Goal: Task Accomplishment & Management: Manage account settings

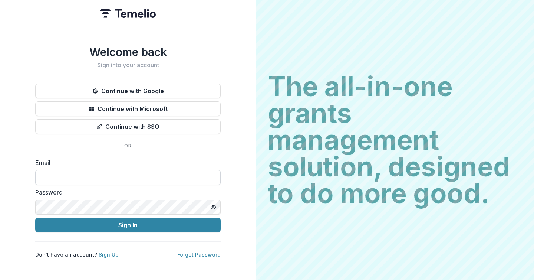
click at [131, 176] on input at bounding box center [128, 177] width 186 height 15
type input "**********"
click at [213, 201] on button "Toggle password visibility" at bounding box center [213, 207] width 12 height 12
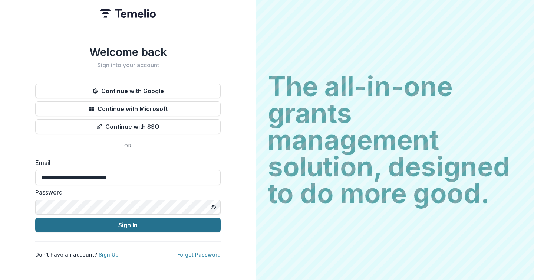
click at [151, 223] on button "Sign In" at bounding box center [128, 224] width 186 height 15
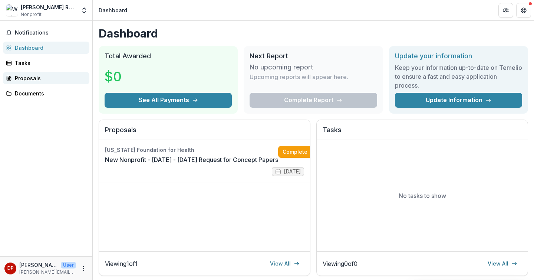
click at [36, 80] on div "Proposals" at bounding box center [49, 78] width 69 height 8
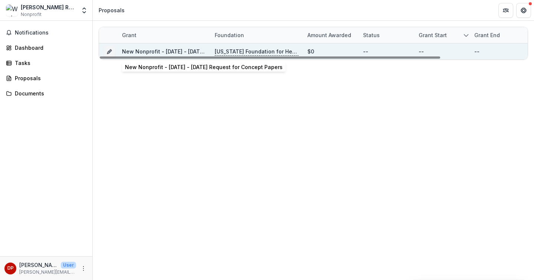
click at [200, 51] on link "New Nonprofit - [DATE] - [DATE] Request for Concept Papers" at bounding box center [201, 51] width 158 height 6
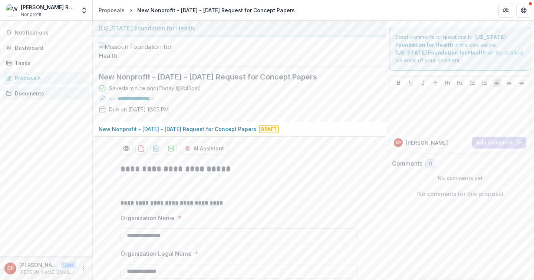
click at [53, 92] on div "Documents" at bounding box center [49, 93] width 69 height 8
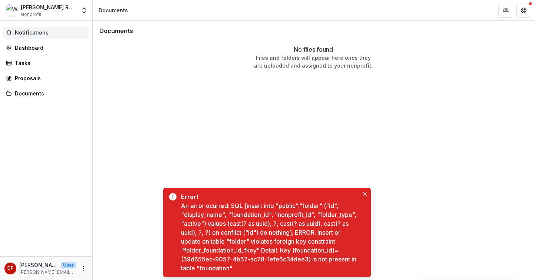
click at [41, 36] on button "Notifications" at bounding box center [46, 33] width 86 height 12
click at [37, 45] on div "Dashboard" at bounding box center [49, 48] width 69 height 8
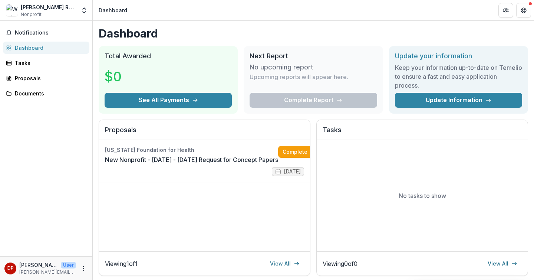
click at [37, 13] on span "Nonprofit" at bounding box center [31, 14] width 21 height 7
click at [85, 12] on icon "Open entity switcher" at bounding box center [84, 10] width 7 height 7
click at [61, 40] on link "Settings" at bounding box center [46, 41] width 89 height 12
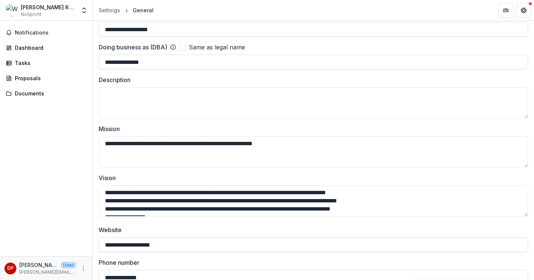
scroll to position [114, 0]
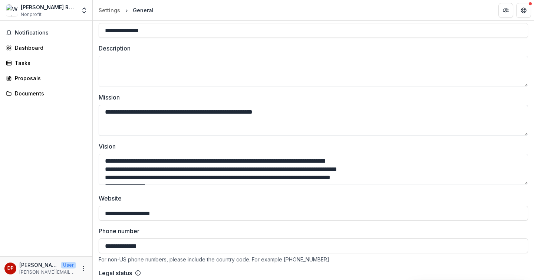
click at [107, 115] on textarea "**********" at bounding box center [314, 120] width 430 height 31
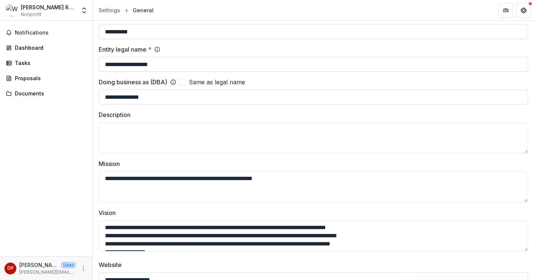
scroll to position [0, 0]
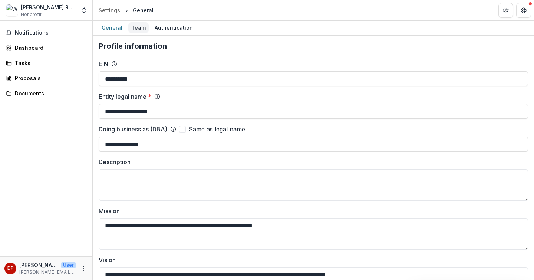
click at [136, 28] on div "Team" at bounding box center [138, 27] width 20 height 11
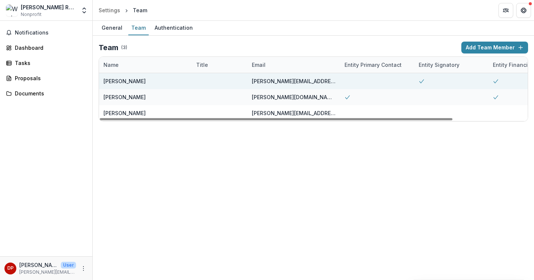
click at [345, 82] on div at bounding box center [377, 81] width 74 height 16
click at [319, 82] on div "[PERSON_NAME][EMAIL_ADDRESS][DOMAIN_NAME]" at bounding box center [294, 81] width 84 height 8
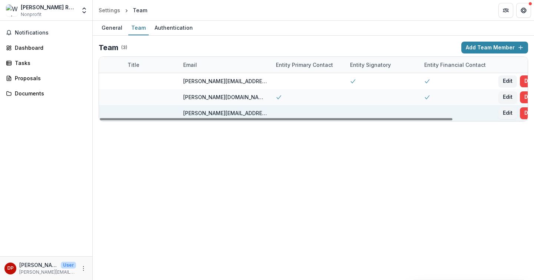
scroll to position [0, 91]
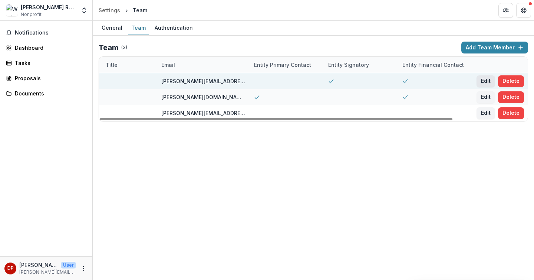
click at [486, 81] on button "Edit" at bounding box center [486, 81] width 19 height 12
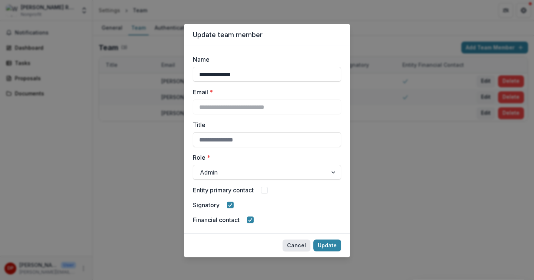
click at [300, 245] on button "Cancel" at bounding box center [297, 245] width 28 height 12
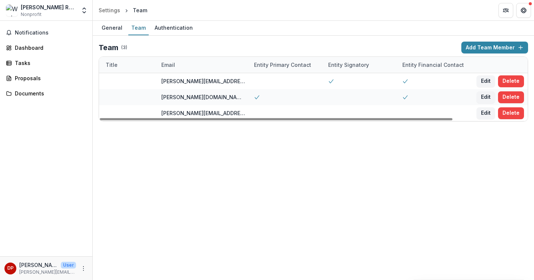
click at [42, 13] on div "[PERSON_NAME] Rx, Inc. Nonprofit" at bounding box center [48, 10] width 55 height 14
click at [81, 11] on icon "Open entity switcher" at bounding box center [84, 10] width 7 height 7
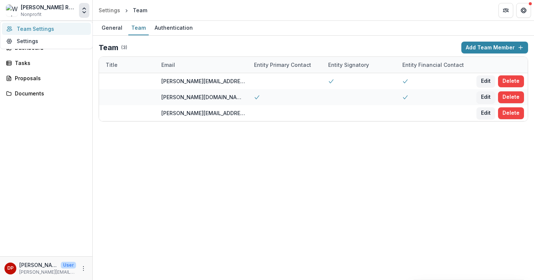
click at [44, 27] on link "Team Settings" at bounding box center [46, 29] width 89 height 12
click at [86, 14] on button "Open entity switcher" at bounding box center [84, 10] width 10 height 15
click at [52, 41] on link "Settings" at bounding box center [46, 41] width 89 height 12
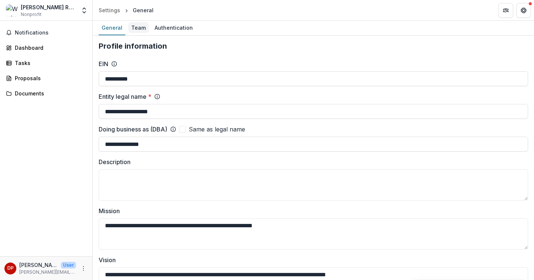
click at [141, 24] on div "Team" at bounding box center [138, 27] width 20 height 11
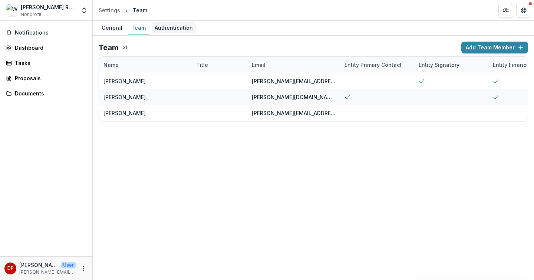
click at [162, 27] on div "Authentication" at bounding box center [174, 27] width 44 height 11
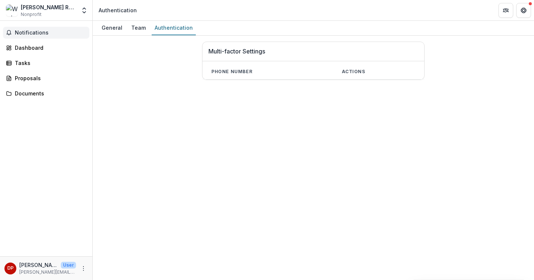
click at [27, 32] on span "Notifications" at bounding box center [51, 33] width 72 height 6
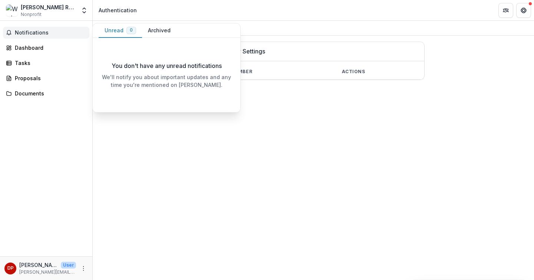
click at [127, 30] on span "0" at bounding box center [132, 30] width 10 height 7
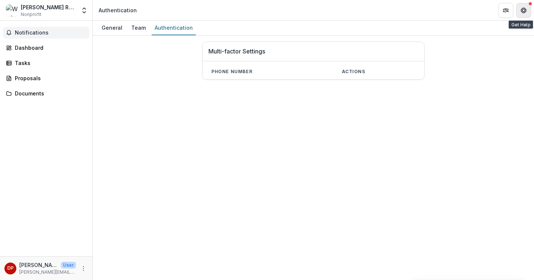
click at [525, 11] on icon "Get Help" at bounding box center [524, 11] width 1 height 1
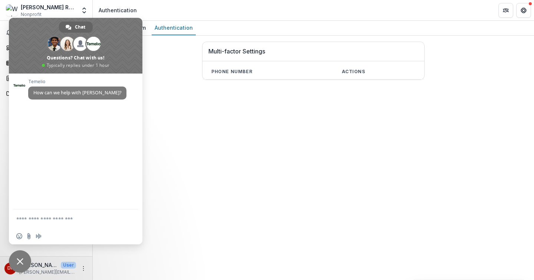
click at [176, 55] on div "Multi-factor Settings Phone number Actions" at bounding box center [314, 61] width 430 height 38
click at [22, 253] on span "Close chat" at bounding box center [20, 261] width 22 height 22
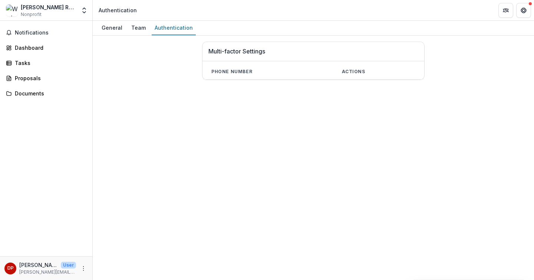
click at [15, 39] on div "Notifications Dashboard Tasks Proposals Documents" at bounding box center [46, 138] width 92 height 235
click at [24, 30] on span "Notifications" at bounding box center [51, 33] width 72 height 6
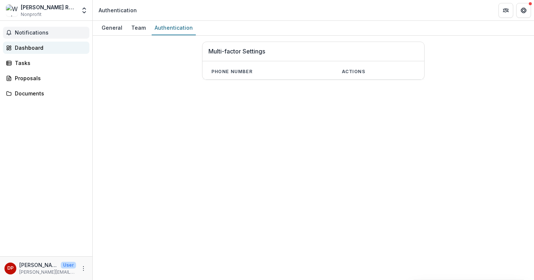
click at [24, 42] on link "Dashboard" at bounding box center [46, 48] width 86 height 12
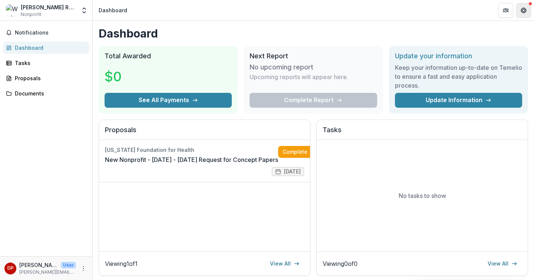
click at [526, 7] on button "Get Help" at bounding box center [524, 10] width 15 height 15
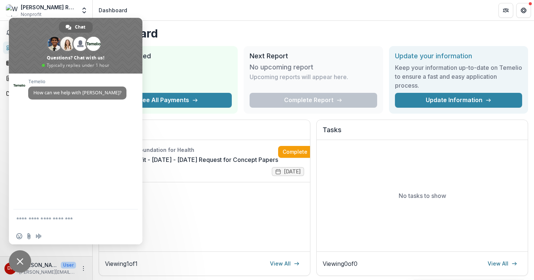
click at [24, 259] on span "Close chat" at bounding box center [20, 261] width 22 height 22
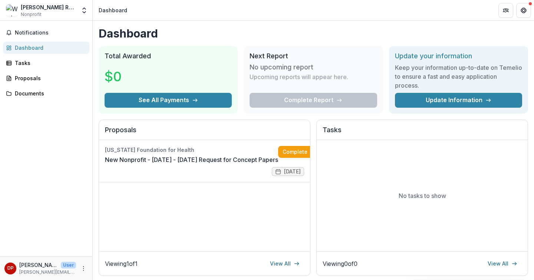
click at [61, 266] on p "User" at bounding box center [68, 265] width 15 height 7
click at [90, 267] on div "DP [PERSON_NAME] User [PERSON_NAME][EMAIL_ADDRESS][DOMAIN_NAME]" at bounding box center [46, 268] width 92 height 24
click at [85, 267] on icon "More" at bounding box center [84, 268] width 6 height 6
click at [102, 264] on icon "button" at bounding box center [100, 265] width 6 height 6
